Goal: Book appointment/travel/reservation

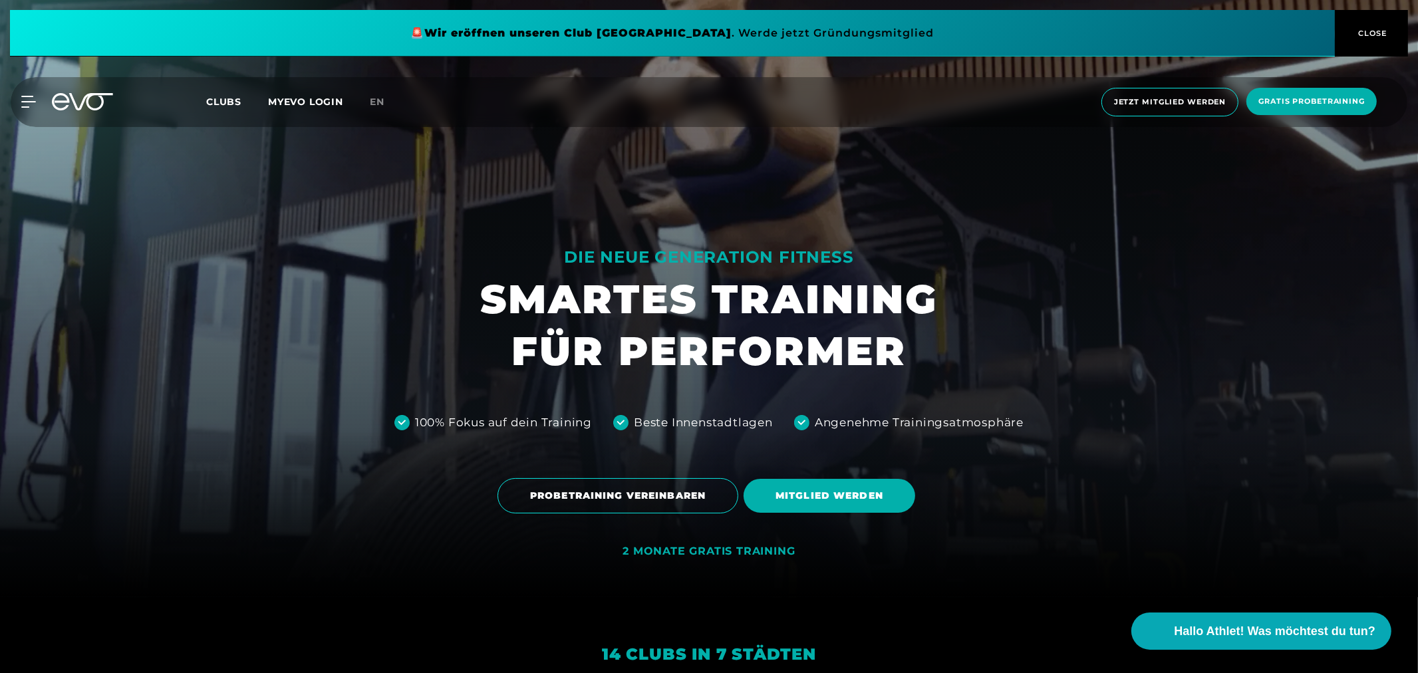
scroll to position [148, 0]
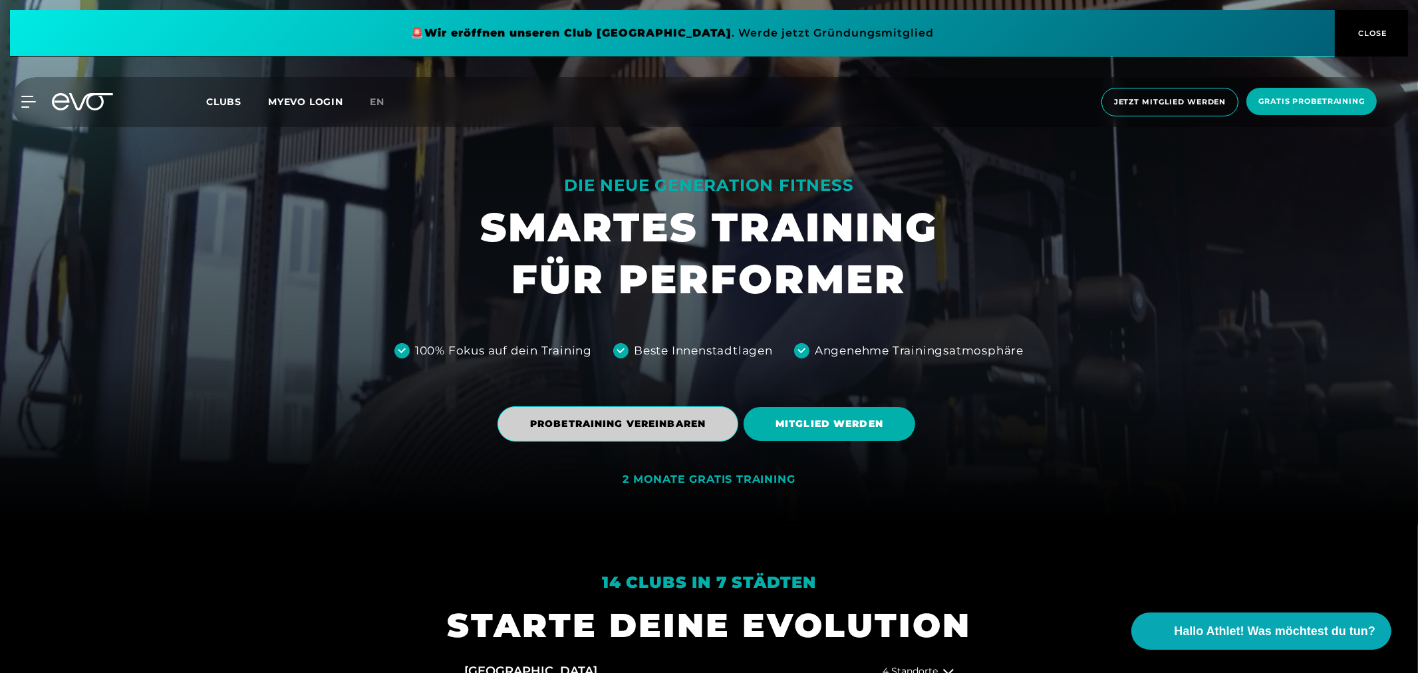
click at [621, 427] on span "PROBETRAINING VEREINBAREN" at bounding box center [618, 424] width 176 height 14
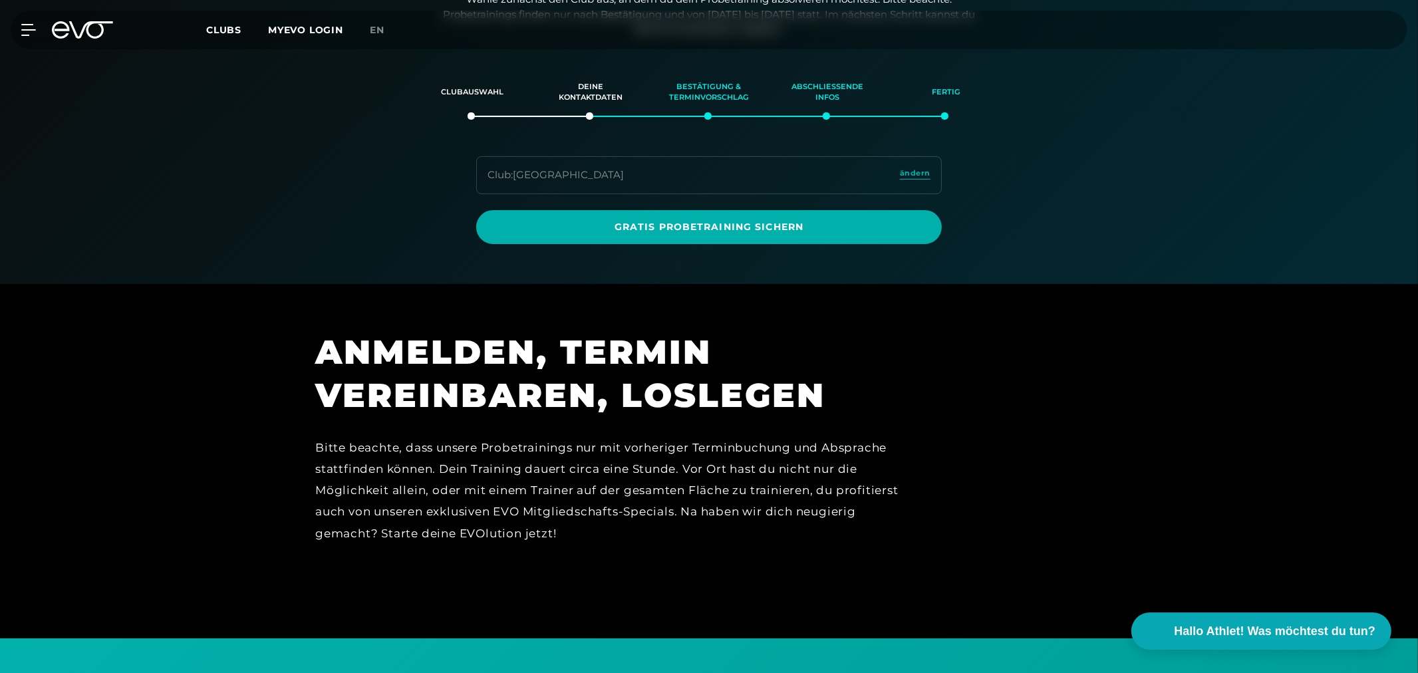
scroll to position [228, 0]
click at [659, 180] on div "Club : [GEOGRAPHIC_DATA] ändern" at bounding box center [708, 175] width 465 height 38
click at [914, 167] on span "ändern" at bounding box center [915, 172] width 31 height 11
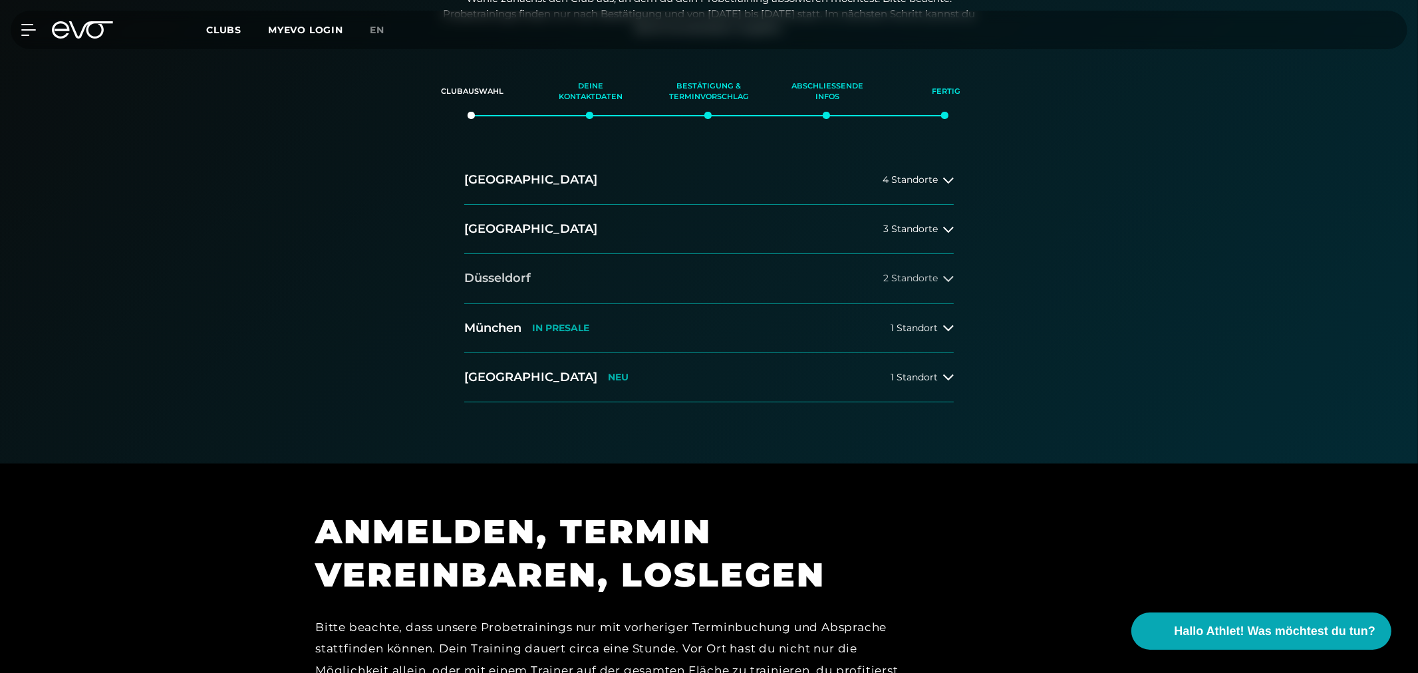
click at [501, 276] on h2 "Düsseldorf" at bounding box center [497, 278] width 66 height 17
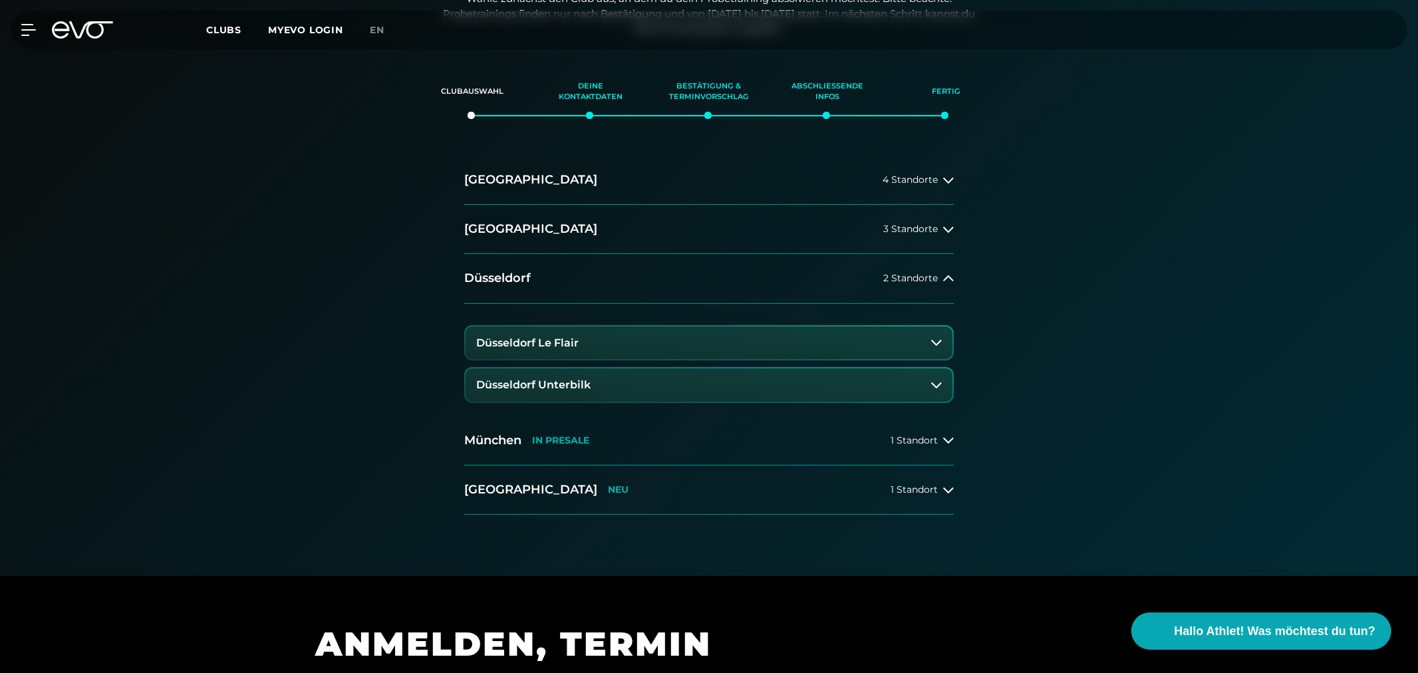
click at [517, 344] on h3 "Düsseldorf Le Flair" at bounding box center [527, 343] width 102 height 12
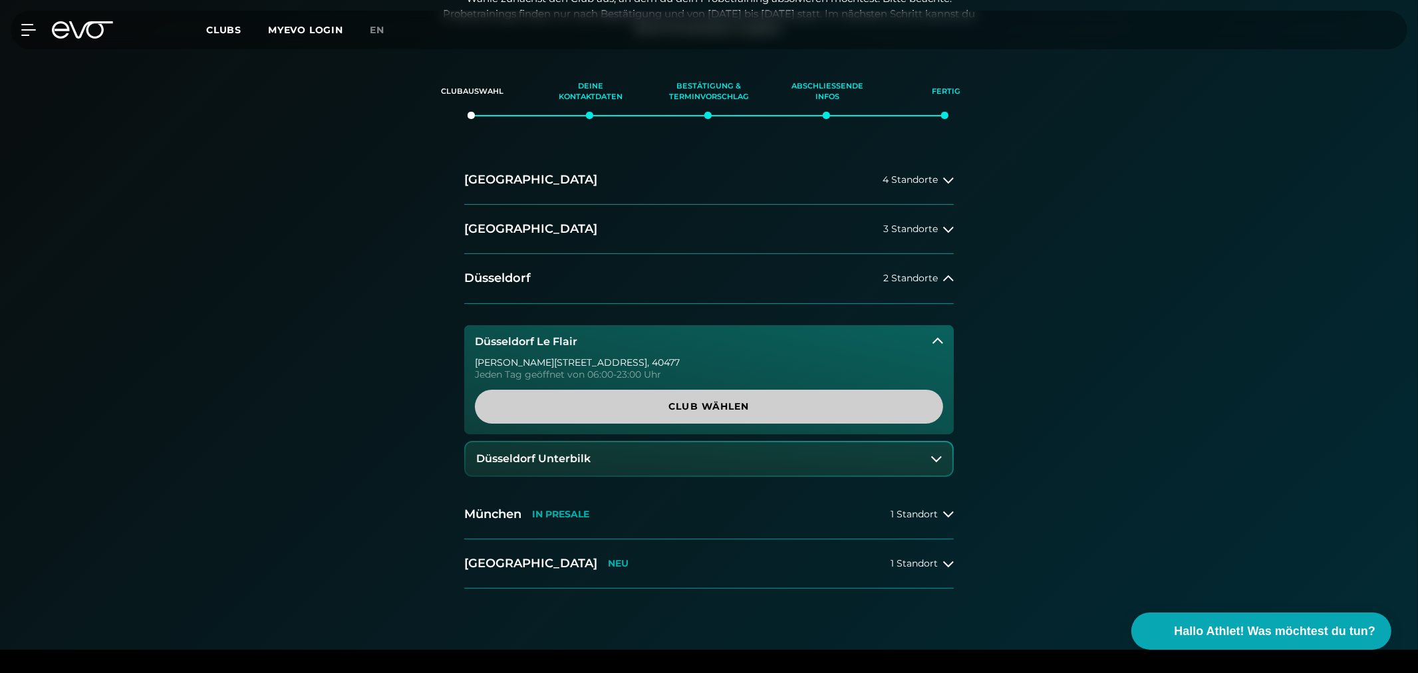
click at [624, 398] on link "Club wählen" at bounding box center [709, 407] width 468 height 34
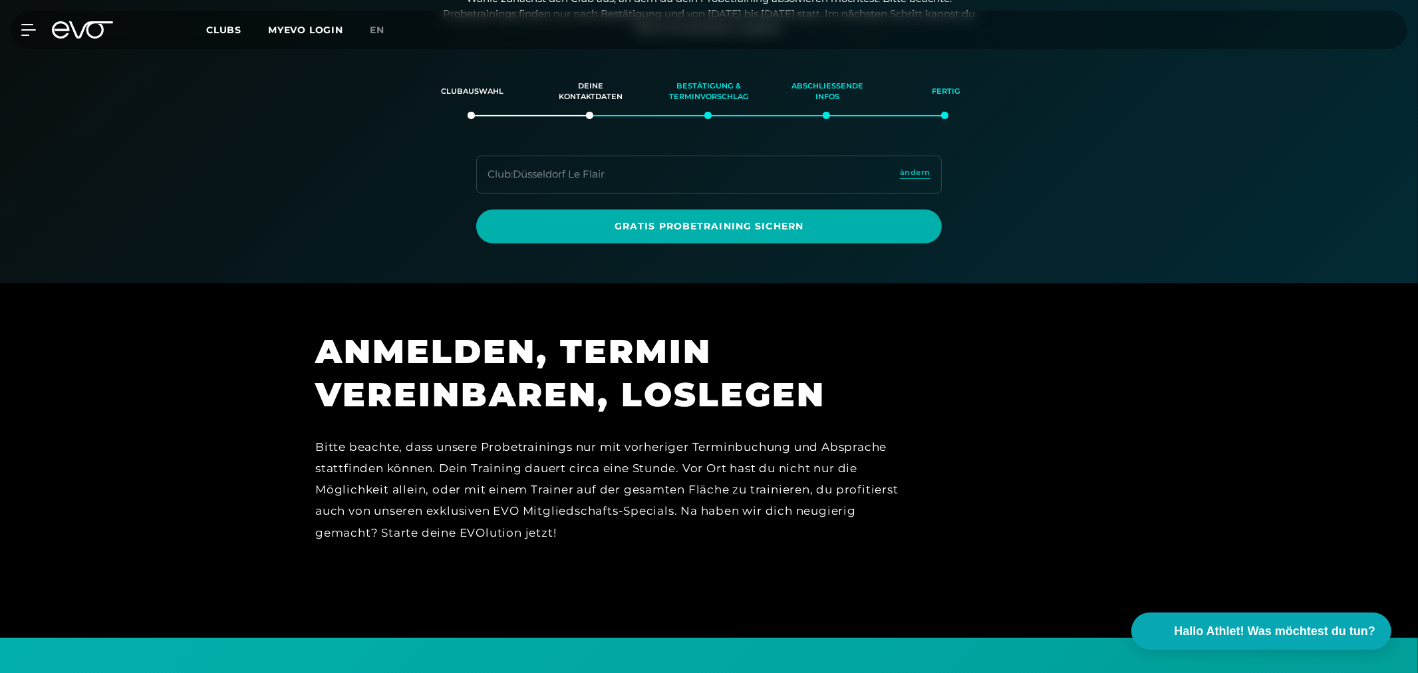
click at [686, 168] on div "Club : Düsseldorf Le Flair ändern" at bounding box center [708, 175] width 465 height 38
click at [925, 174] on span "ändern" at bounding box center [915, 172] width 31 height 11
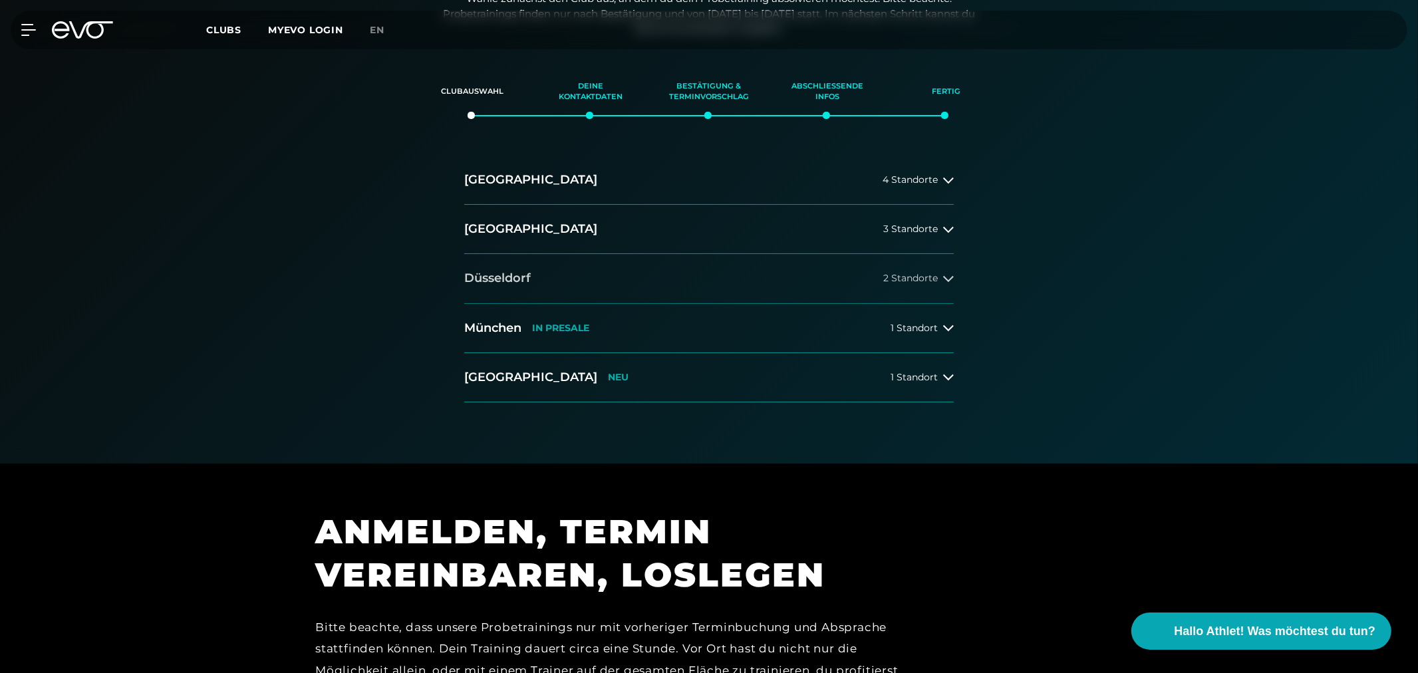
click at [486, 274] on h2 "Düsseldorf" at bounding box center [497, 278] width 66 height 17
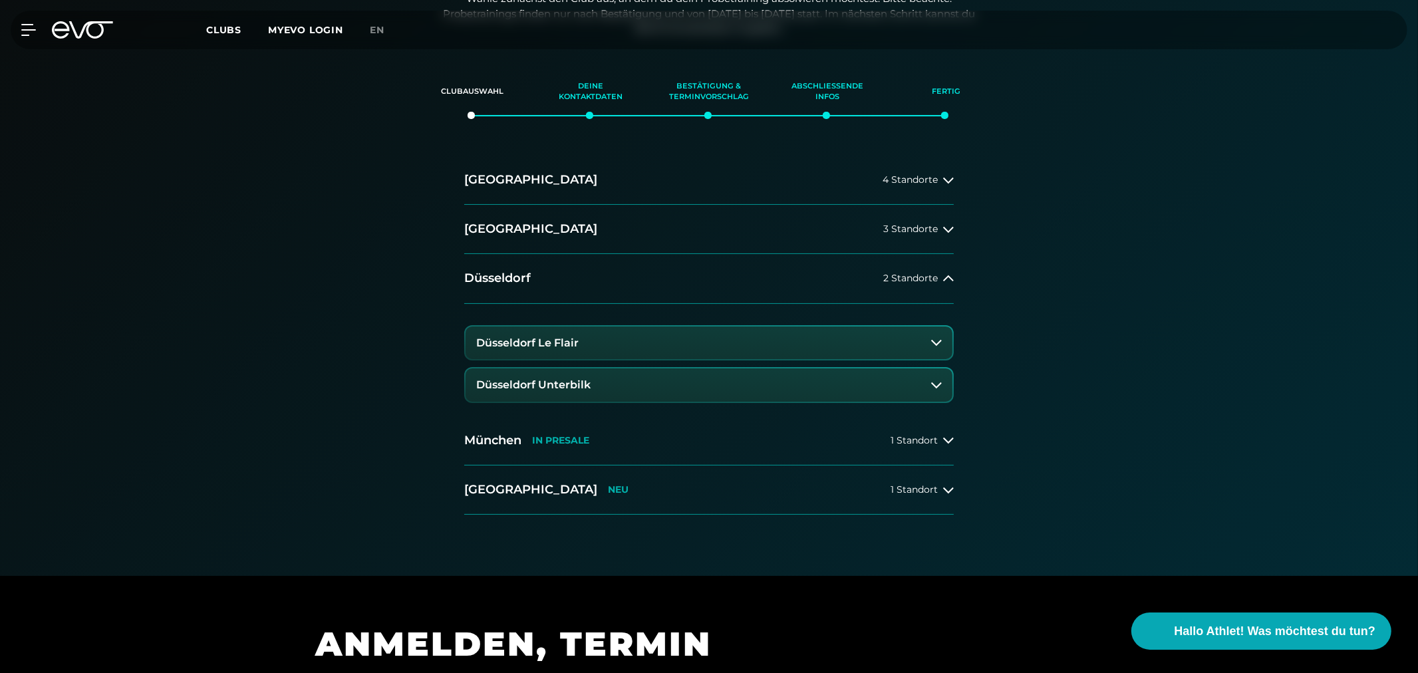
click at [531, 383] on h3 "Düsseldorf Unterbilk" at bounding box center [533, 385] width 114 height 12
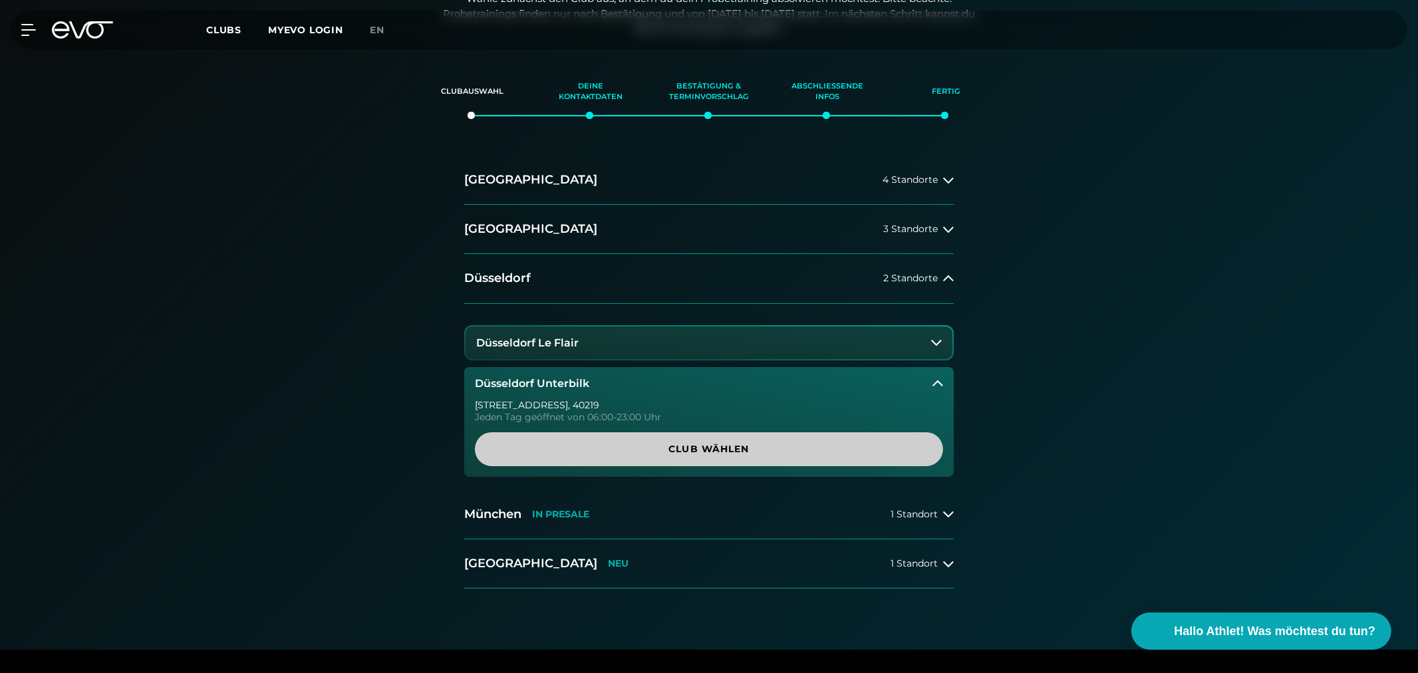
click at [668, 455] on span "Club wählen" at bounding box center [709, 449] width 404 height 14
